Goal: Task Accomplishment & Management: Complete application form

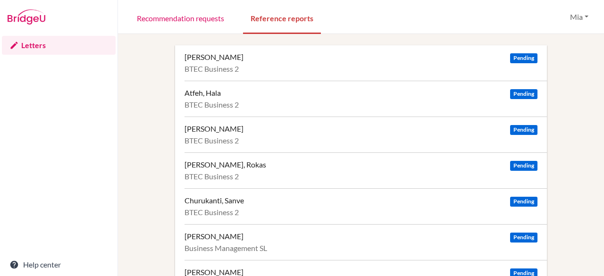
click at [402, 59] on div "Alsaffar, Zahraa Pending" at bounding box center [361, 56] width 353 height 9
click at [239, 58] on div "Alsaffar, Zahraa Pending" at bounding box center [361, 56] width 353 height 9
click at [276, 59] on div "Alsaffar, Zahraa Pending" at bounding box center [361, 56] width 353 height 9
click at [323, 100] on div "Atfeh, Hala Pending BTEC Business 2" at bounding box center [366, 99] width 363 height 36
click at [290, 135] on div "Awad, Junayd Pending BTEC Business 2" at bounding box center [366, 135] width 363 height 36
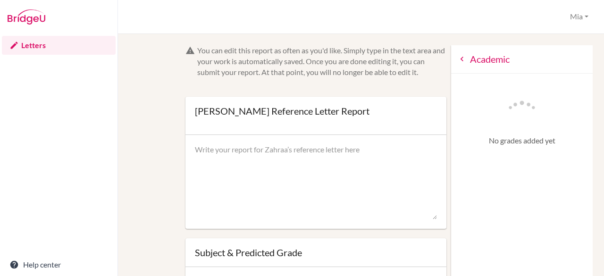
click at [458, 62] on icon at bounding box center [462, 58] width 9 height 9
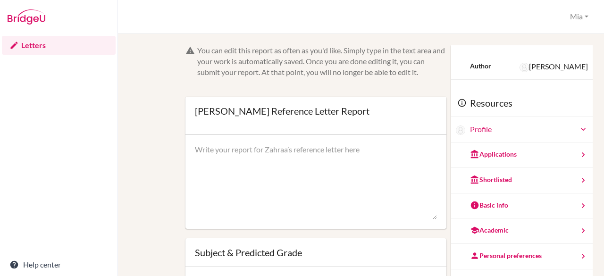
scroll to position [30, 0]
click at [513, 202] on div "Basic info" at bounding box center [522, 204] width 142 height 25
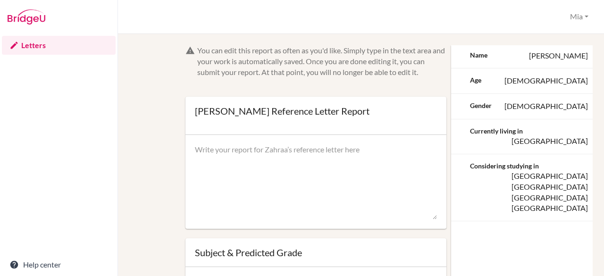
scroll to position [0, 0]
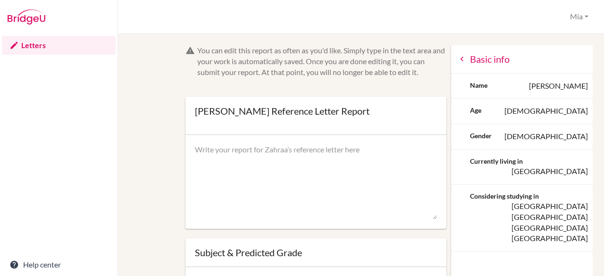
click at [458, 57] on icon at bounding box center [462, 58] width 9 height 9
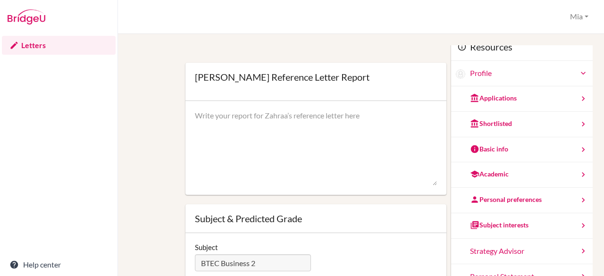
scroll to position [35, 0]
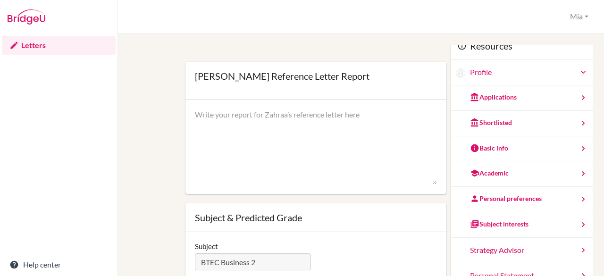
click at [491, 223] on div "Subject interests" at bounding box center [499, 224] width 59 height 9
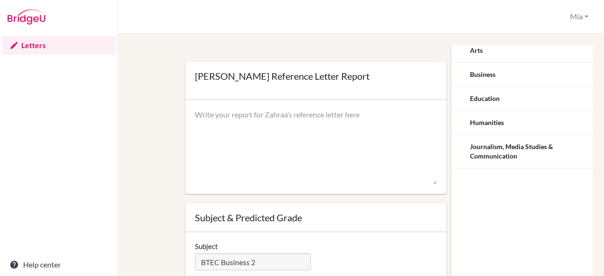
scroll to position [0, 0]
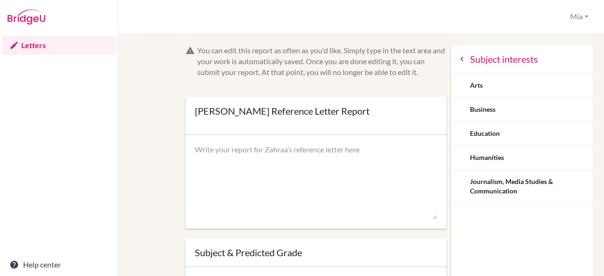
click at [458, 57] on icon at bounding box center [462, 58] width 9 height 9
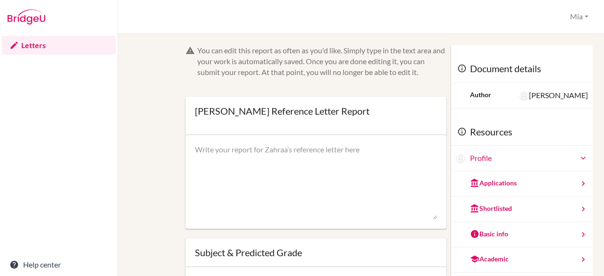
click at [255, 182] on textarea at bounding box center [316, 182] width 243 height 76
paste textarea "Zahraa is an exceptional student whose work in BTEC Business is consistently of…"
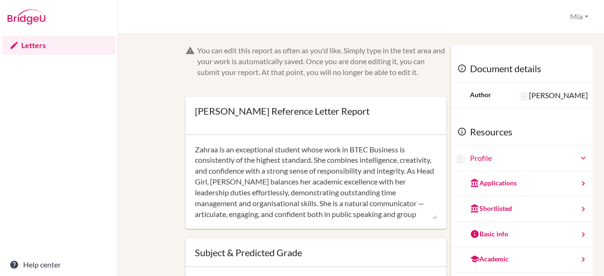
scroll to position [75, 0]
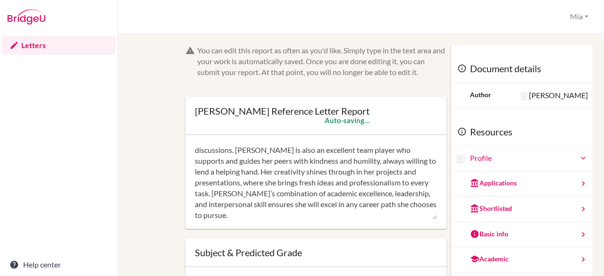
type textarea "Zahraa is an exceptional student whose work in BTEC Business is consistently of…"
click at [495, 48] on div "Document details Author Jessica Solomon" at bounding box center [522, 76] width 142 height 63
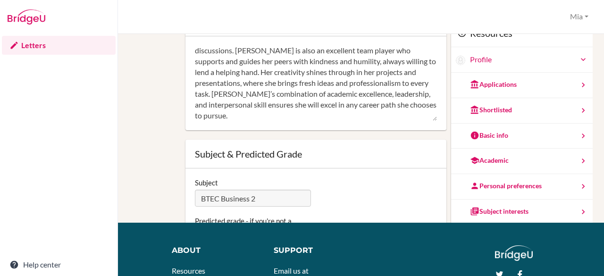
scroll to position [0, 0]
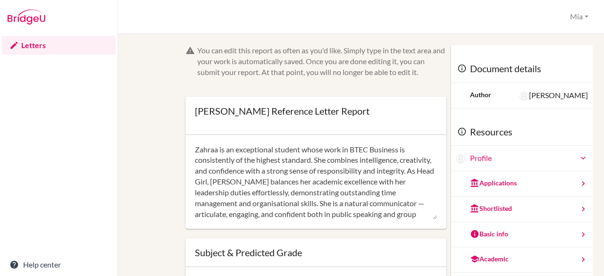
drag, startPoint x: 345, startPoint y: 216, endPoint x: 175, endPoint y: 118, distance: 196.7
click at [175, 118] on div "You can edit this report as often as you'd like. Simply type in the text area a…" at bounding box center [361, 227] width 454 height 365
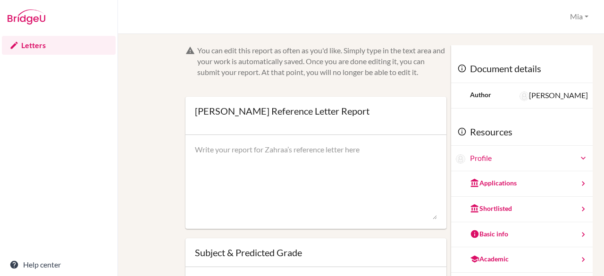
paste textarea "Zahraa is an exceptional student whose work in BTEC Business is consistently of…"
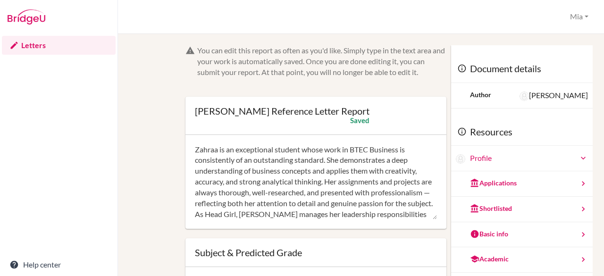
click at [254, 203] on textarea "Zahraa is an exceptional student whose work in BTEC Business is consistently of…" at bounding box center [316, 182] width 243 height 76
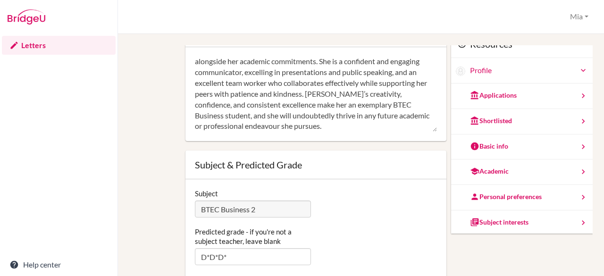
scroll to position [88, 0]
type textarea "Zahraa is an exceptional student whose work in BTEC Business is consistently of…"
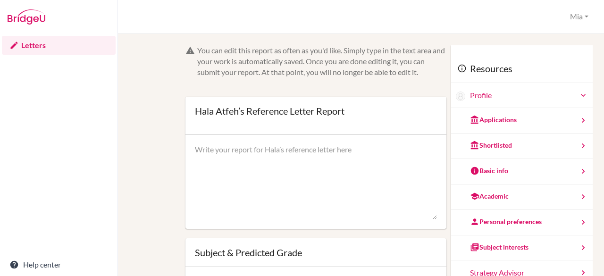
click at [507, 128] on div "Applications" at bounding box center [522, 120] width 142 height 25
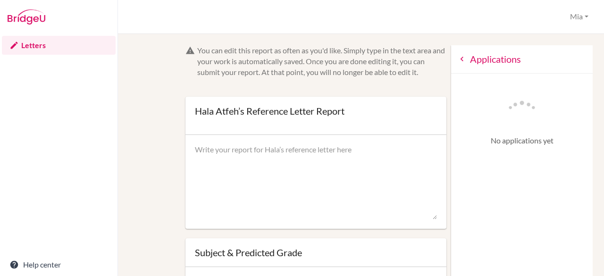
click at [458, 62] on icon at bounding box center [462, 58] width 9 height 9
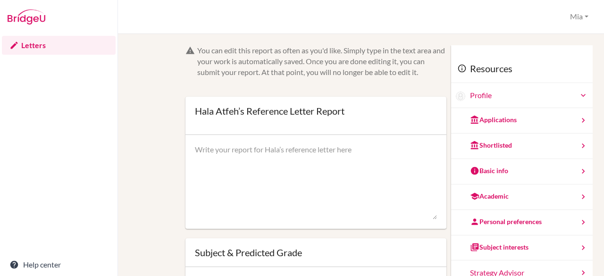
click at [507, 245] on div "Subject interests" at bounding box center [499, 247] width 59 height 9
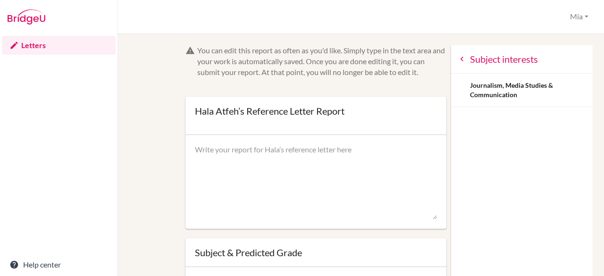
click at [458, 61] on icon at bounding box center [462, 58] width 9 height 9
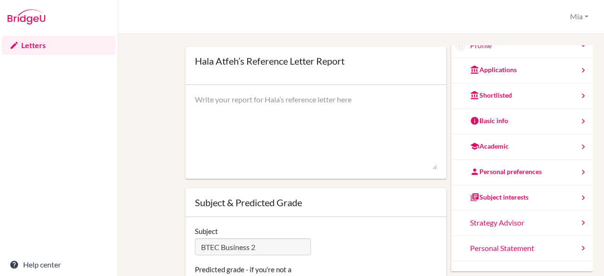
scroll to position [70, 0]
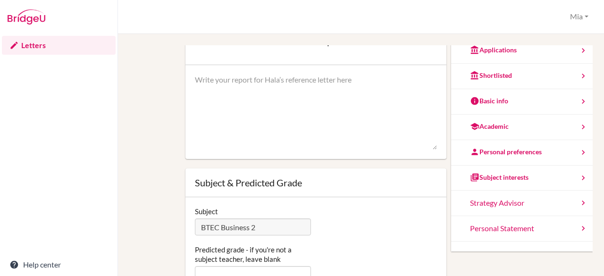
click at [510, 228] on div "Personal Statement" at bounding box center [522, 228] width 142 height 25
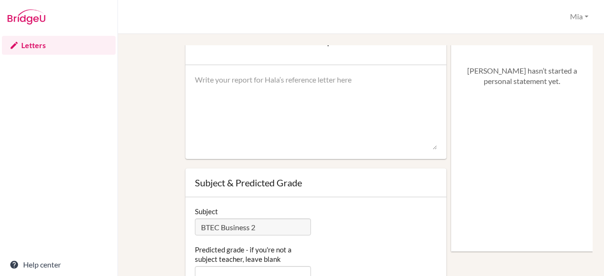
scroll to position [0, 0]
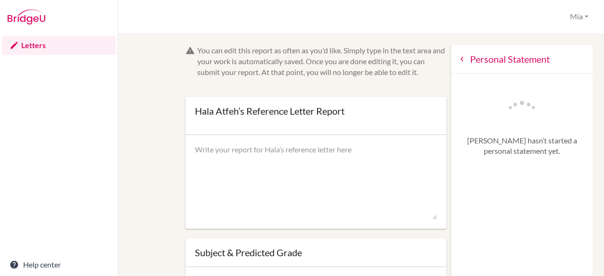
click at [458, 62] on icon at bounding box center [462, 58] width 9 height 9
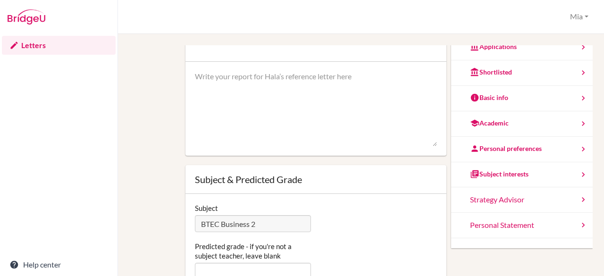
scroll to position [74, 0]
click at [490, 147] on div "Personal preferences" at bounding box center [506, 148] width 72 height 9
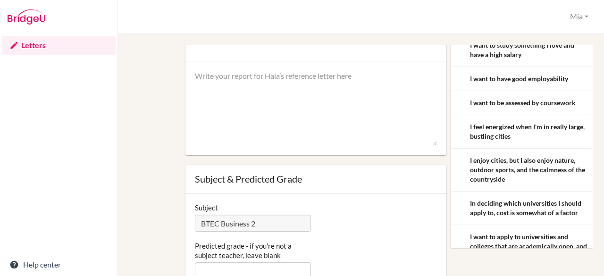
scroll to position [0, 0]
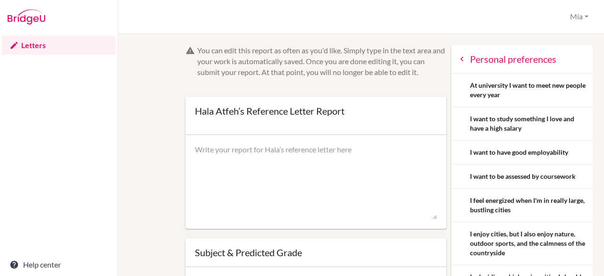
click at [458, 58] on icon at bounding box center [462, 58] width 9 height 9
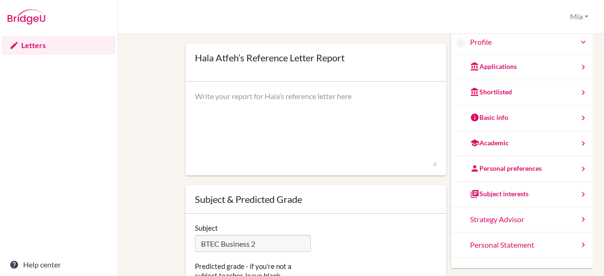
scroll to position [16, 0]
click at [227, 132] on textarea at bounding box center [316, 130] width 243 height 76
click at [255, 102] on textarea at bounding box center [316, 130] width 243 height 76
paste textarea "Hala is a polite, caring, and hardworking student who approaches her BTEC Busin…"
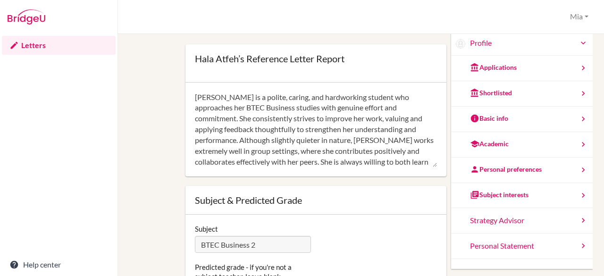
scroll to position [64, 0]
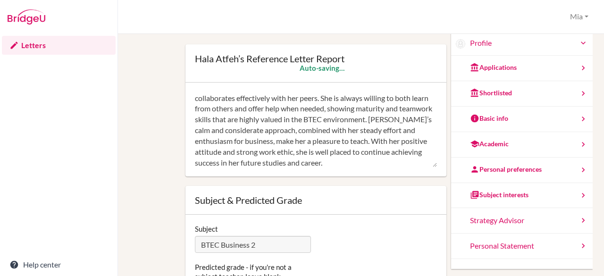
type textarea "Hala is a polite, caring, and hardworking student who approaches her BTEC Busin…"
click at [400, 71] on div at bounding box center [316, 63] width 243 height 19
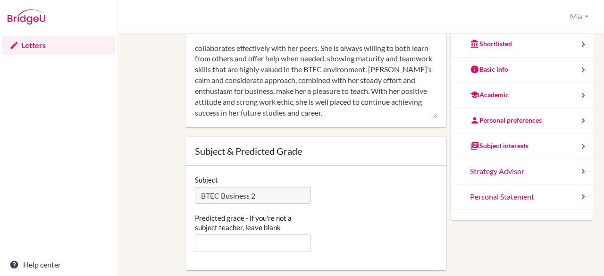
scroll to position [66, 0]
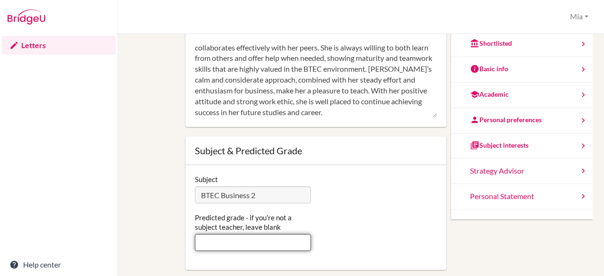
click at [260, 247] on input "Predicted grade - if you're not a subject teacher, leave blank" at bounding box center [253, 242] width 117 height 17
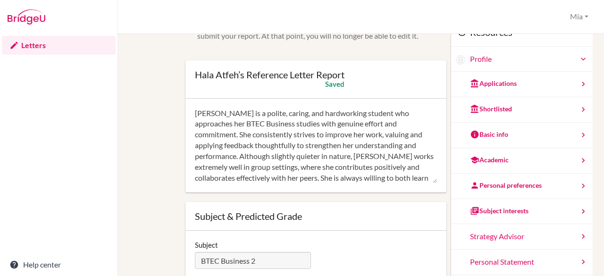
type input "DDM"
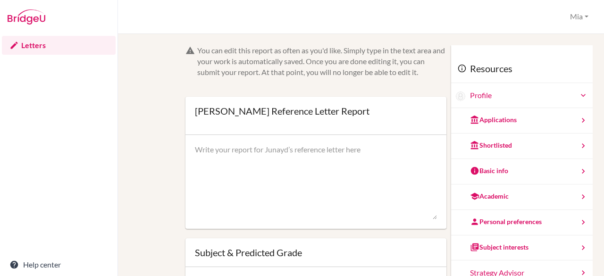
click at [229, 154] on textarea at bounding box center [316, 182] width 243 height 76
paste textarea "Junayd is a charismatic and confident BTEC Business student who brings great en…"
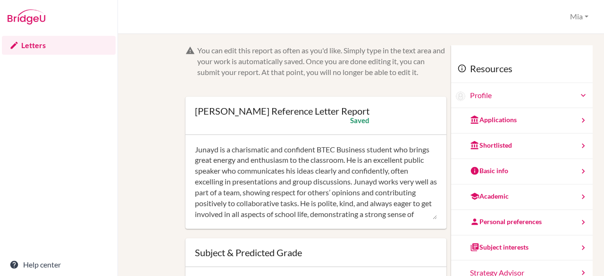
scroll to position [65, 0]
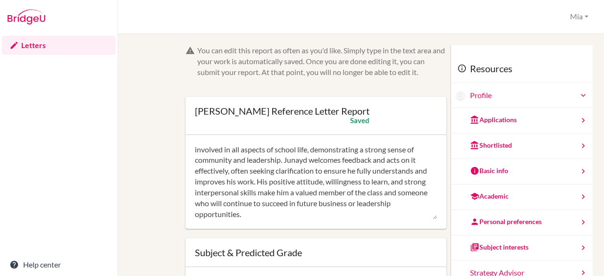
type textarea "Junayd is a charismatic and confident BTEC Business student who brings great en…"
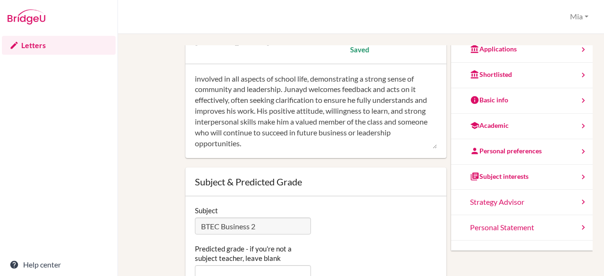
scroll to position [85, 0]
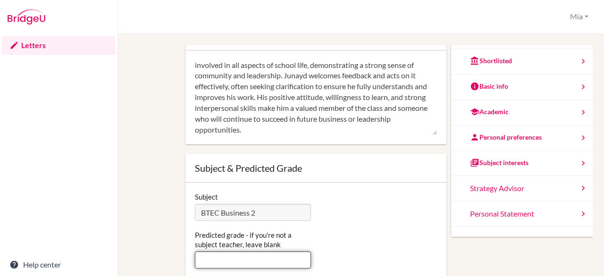
click at [230, 259] on input "Predicted grade - if you're not a subject teacher, leave blank" at bounding box center [253, 260] width 117 height 17
type input "DDM"
